Goal: Find specific page/section: Find specific page/section

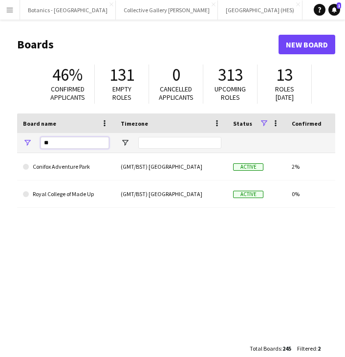
drag, startPoint x: 55, startPoint y: 142, endPoint x: 33, endPoint y: 143, distance: 22.0
click at [33, 143] on div "**" at bounding box center [66, 143] width 98 height 20
type input "*"
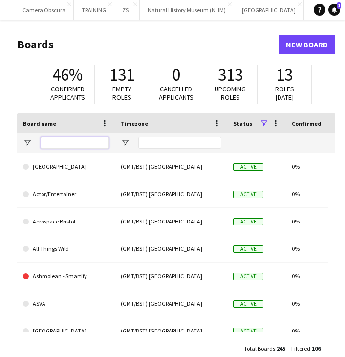
scroll to position [0, 703]
click at [234, 11] on button "[GEOGRAPHIC_DATA]" at bounding box center [269, 9] width 70 height 19
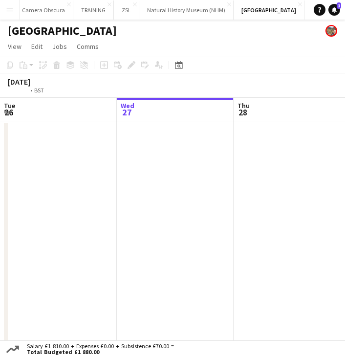
scroll to position [0, 227]
drag, startPoint x: 78, startPoint y: 178, endPoint x: 376, endPoint y: 183, distance: 298.2
click at [345, 183] on html "Menu Boards Boards Boards All jobs Status Workforce Workforce My Workforce Recr…" at bounding box center [172, 184] width 345 height 368
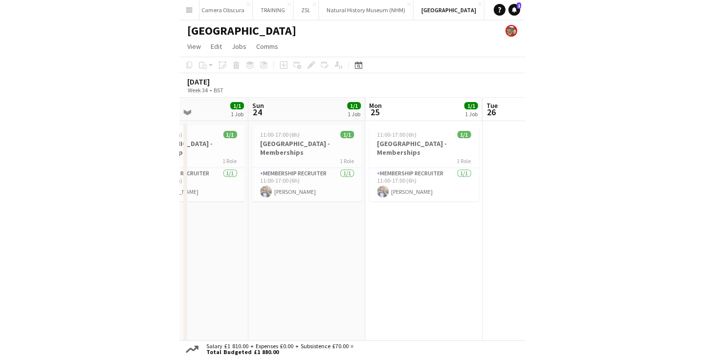
scroll to position [0, 290]
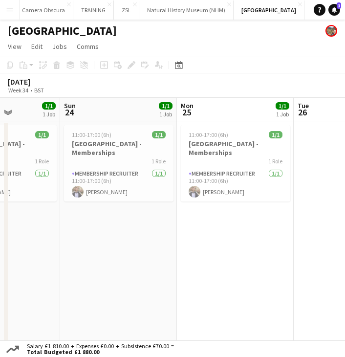
drag, startPoint x: 135, startPoint y: 232, endPoint x: 189, endPoint y: 236, distance: 53.9
click at [189, 236] on app-calendar-viewport "Thu 21 Fri 22 1/1 1 Job Sat 23 1/1 1 Job Sun 24 1/1 1 Job Mon 25 1/1 1 Job Tue …" at bounding box center [172, 224] width 345 height 253
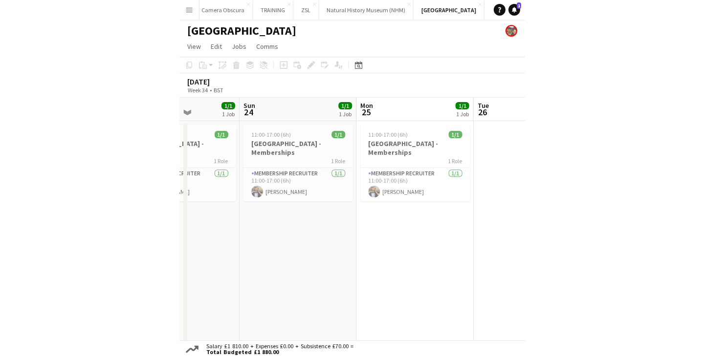
scroll to position [0, 363]
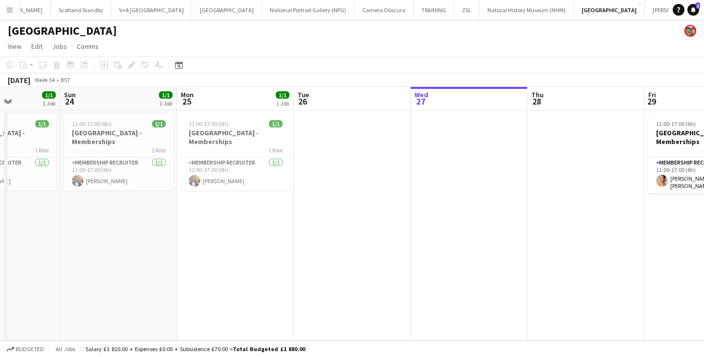
click at [352, 245] on app-date-cell at bounding box center [352, 225] width 117 height 230
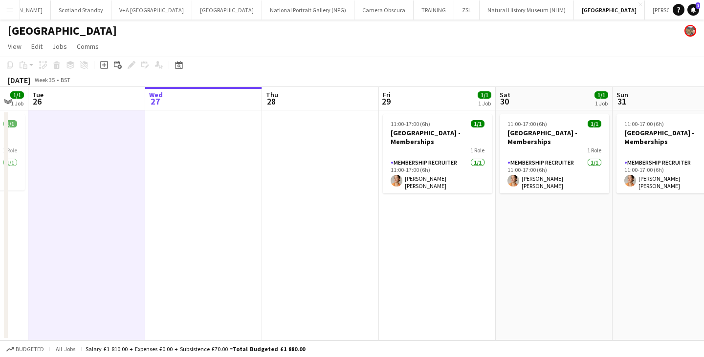
drag, startPoint x: 553, startPoint y: 251, endPoint x: 288, endPoint y: 257, distance: 265.5
click at [288, 257] on app-calendar-viewport "Sat 23 1/1 1 Job Sun 24 1/1 1 Job Mon 25 1/1 1 Job Tue 26 Wed 27 Thu 28 Fri 29 …" at bounding box center [352, 214] width 704 height 254
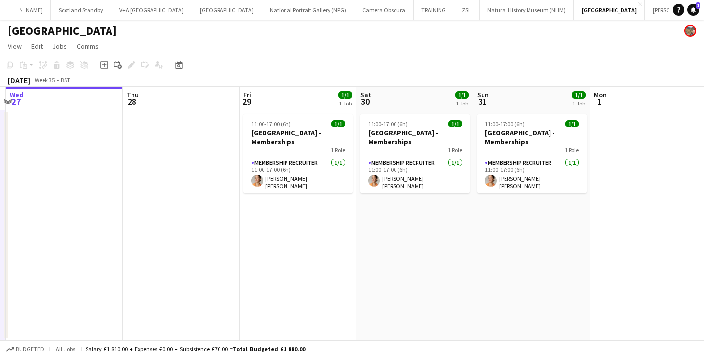
scroll to position [0, 348]
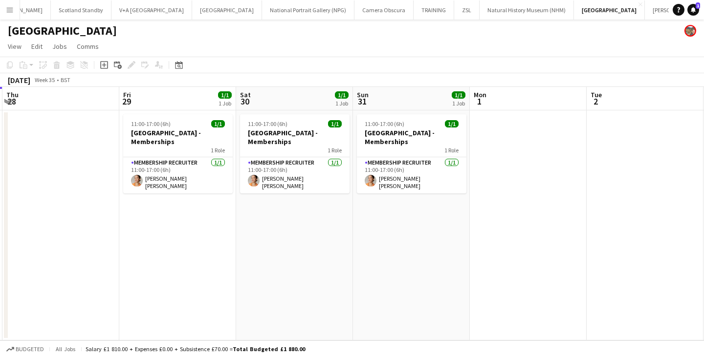
drag, startPoint x: 527, startPoint y: 251, endPoint x: 267, endPoint y: 249, distance: 259.5
click at [267, 249] on app-calendar-viewport "Mon 25 1/1 1 Job Tue 26 Wed 27 Thu 28 Fri 29 1/1 1 Job Sat 30 1/1 1 Job Sun 31 …" at bounding box center [352, 214] width 704 height 254
